Goal: Transaction & Acquisition: Book appointment/travel/reservation

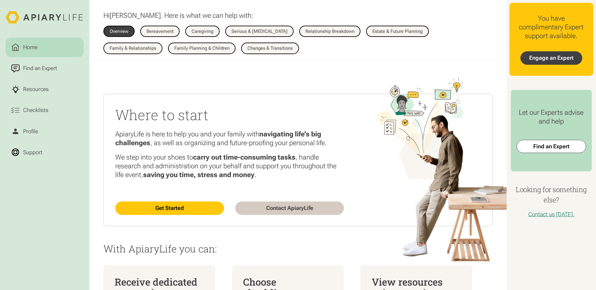
click at [547, 51] on link "Engage an Expert" at bounding box center [552, 57] width 62 height 13
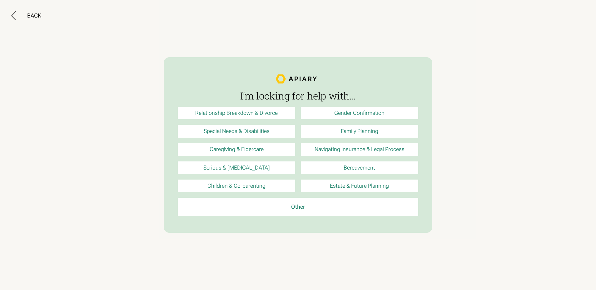
click at [362, 129] on link "Family Planning" at bounding box center [359, 131] width 117 height 12
click at [146, 75] on link "Back" at bounding box center [298, 145] width 596 height 290
